Goal: Complete application form

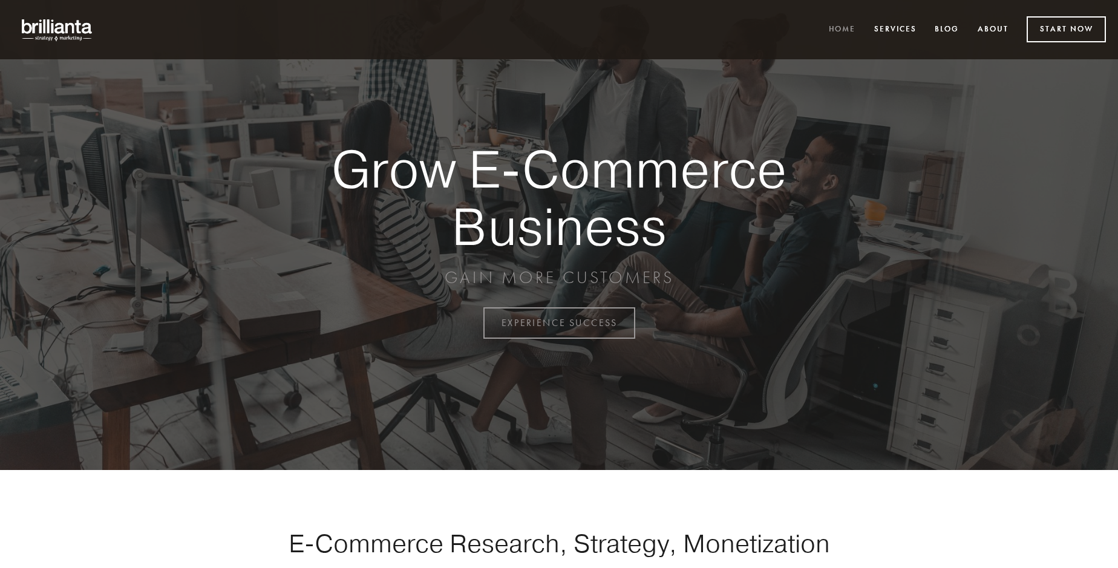
scroll to position [3172, 0]
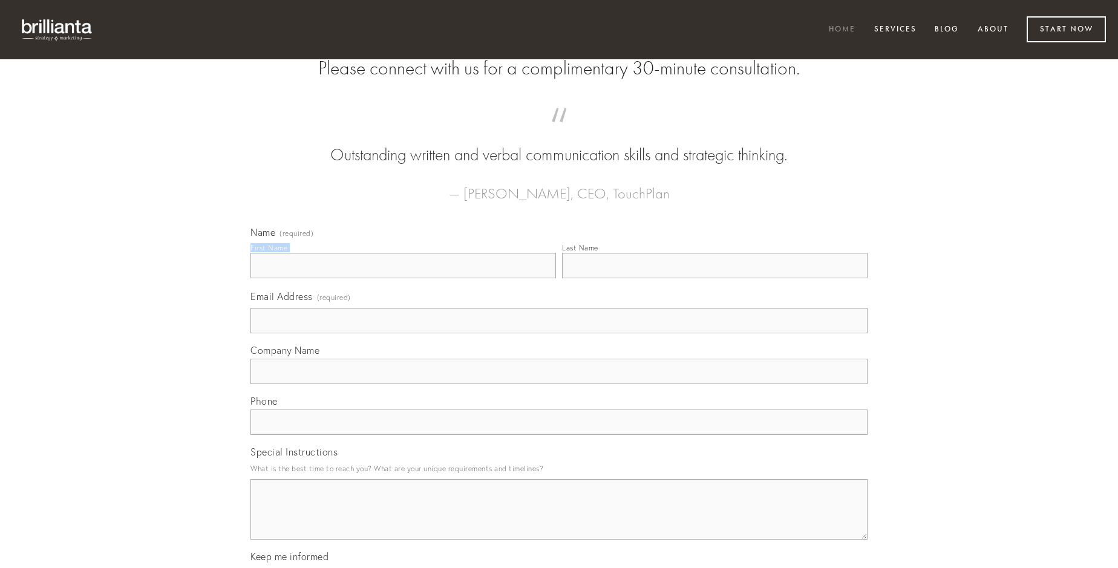
type input "[PERSON_NAME]"
click at [715, 278] on input "Last Name" at bounding box center [715, 265] width 306 height 25
type input "[PERSON_NAME]"
click at [559, 333] on input "Email Address (required)" at bounding box center [559, 320] width 617 height 25
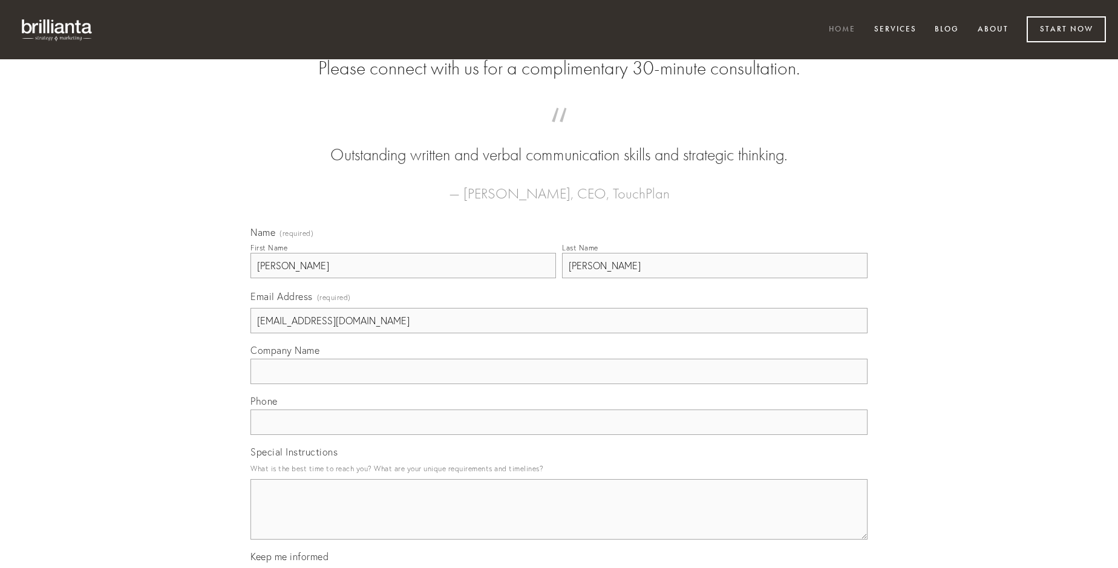
type input "[EMAIL_ADDRESS][DOMAIN_NAME]"
click at [559, 384] on input "Company Name" at bounding box center [559, 371] width 617 height 25
type input "assumenda"
click at [559, 435] on input "text" at bounding box center [559, 422] width 617 height 25
click at [559, 520] on textarea "Special Instructions" at bounding box center [559, 509] width 617 height 61
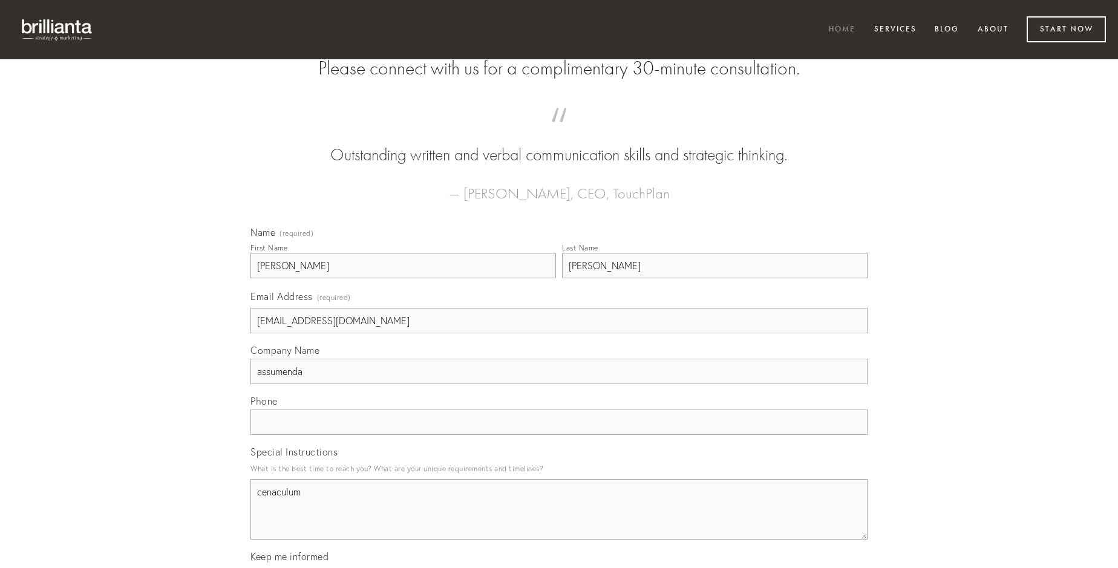
type textarea "cenaculum"
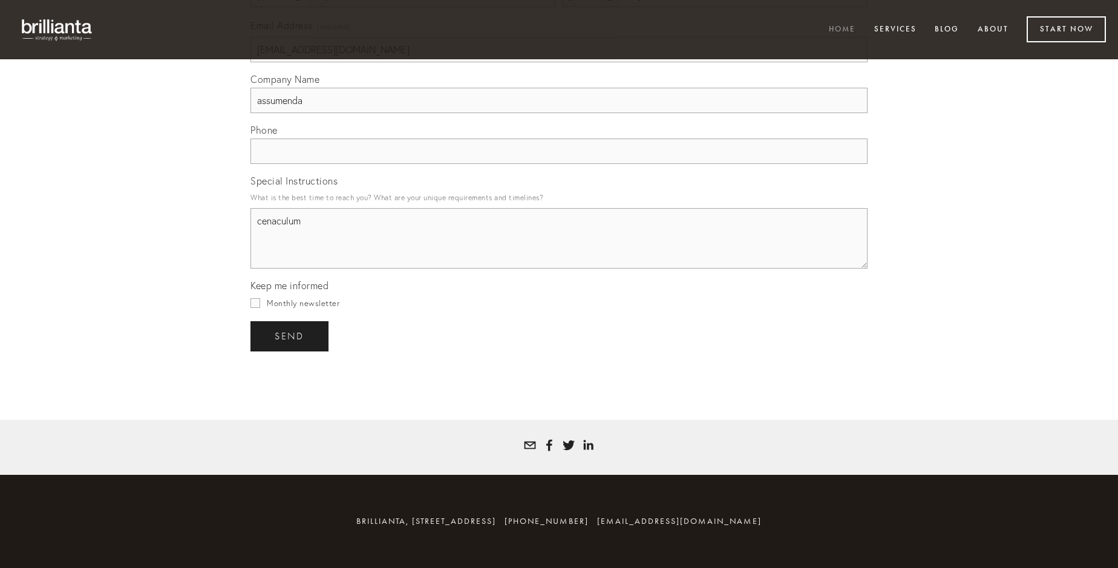
click at [290, 336] on span "send" at bounding box center [290, 336] width 30 height 11
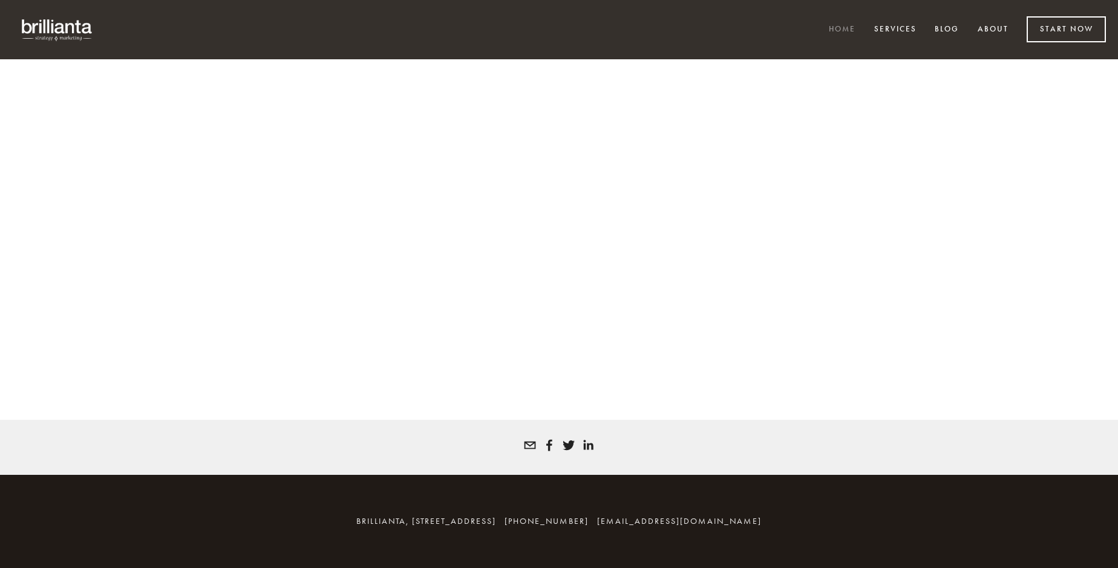
scroll to position [3156, 0]
